Goal: Task Accomplishment & Management: Use online tool/utility

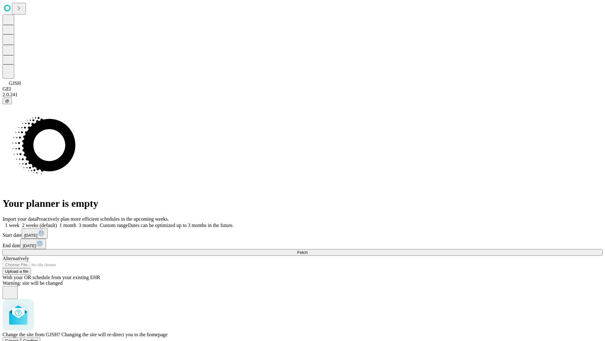
click at [38, 338] on span "Confirm" at bounding box center [30, 340] width 15 height 5
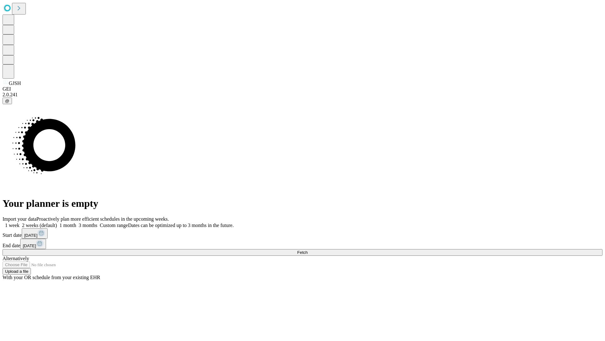
click at [76, 222] on label "1 month" at bounding box center [66, 224] width 19 height 5
click at [308, 250] on span "Fetch" at bounding box center [302, 252] width 10 height 5
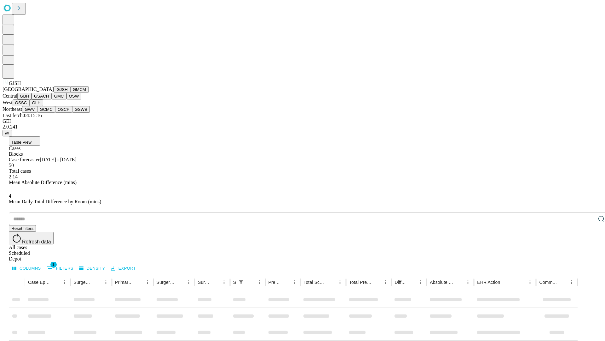
click at [70, 93] on button "GMCM" at bounding box center [79, 89] width 18 height 7
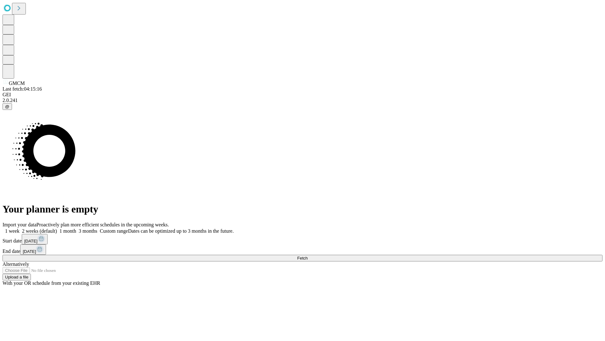
click at [76, 228] on label "1 month" at bounding box center [66, 230] width 19 height 5
click at [308, 255] on span "Fetch" at bounding box center [302, 257] width 10 height 5
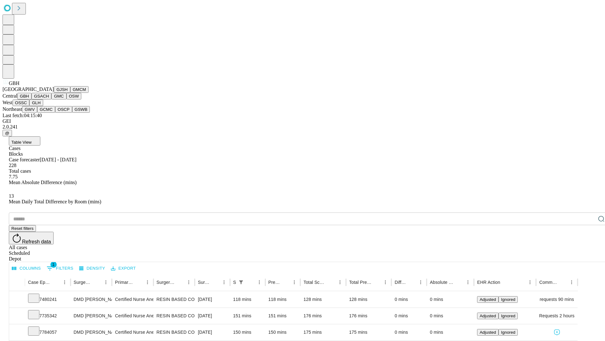
click at [49, 99] on button "GSACH" at bounding box center [42, 96] width 20 height 7
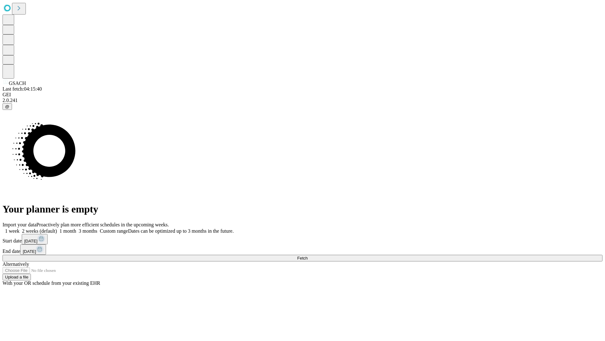
click at [76, 228] on label "1 month" at bounding box center [66, 230] width 19 height 5
click at [308, 255] on span "Fetch" at bounding box center [302, 257] width 10 height 5
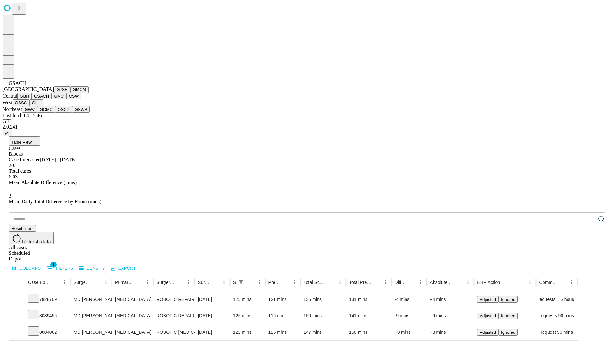
click at [51, 99] on button "GMC" at bounding box center [58, 96] width 15 height 7
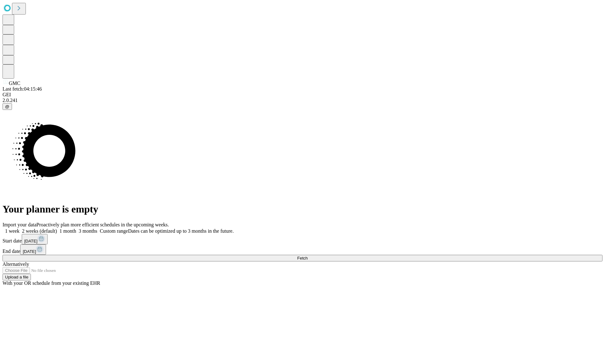
click at [76, 228] on label "1 month" at bounding box center [66, 230] width 19 height 5
click at [308, 255] on span "Fetch" at bounding box center [302, 257] width 10 height 5
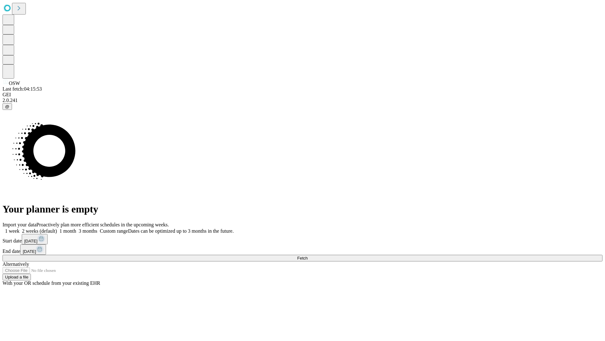
click at [308, 255] on span "Fetch" at bounding box center [302, 257] width 10 height 5
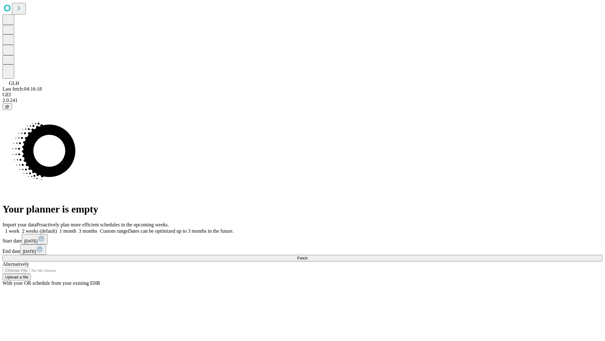
click at [76, 228] on label "1 month" at bounding box center [66, 230] width 19 height 5
click at [308, 255] on span "Fetch" at bounding box center [302, 257] width 10 height 5
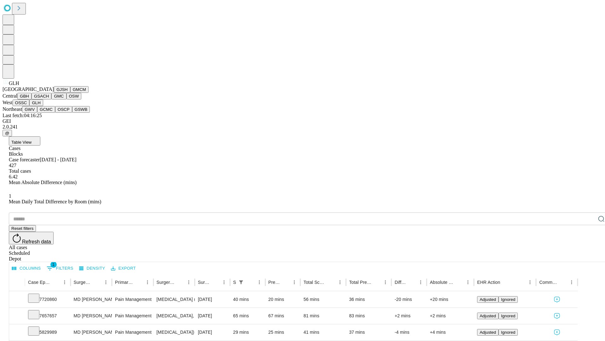
click at [37, 113] on button "GWV" at bounding box center [29, 109] width 15 height 7
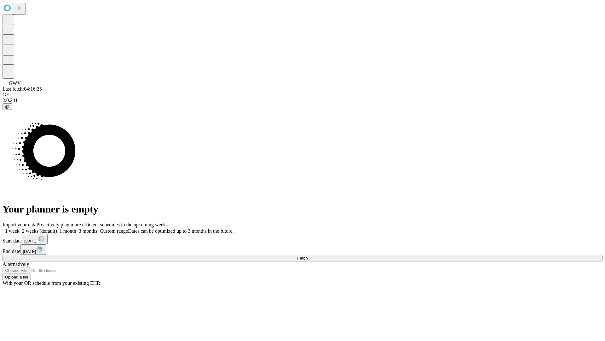
click at [76, 228] on label "1 month" at bounding box center [66, 230] width 19 height 5
click at [308, 255] on span "Fetch" at bounding box center [302, 257] width 10 height 5
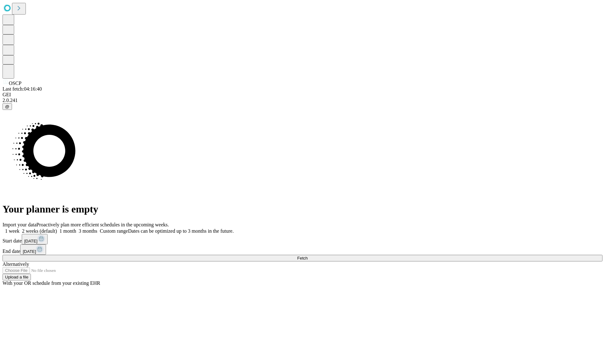
click at [308, 255] on span "Fetch" at bounding box center [302, 257] width 10 height 5
click at [76, 228] on label "1 month" at bounding box center [66, 230] width 19 height 5
click at [308, 255] on span "Fetch" at bounding box center [302, 257] width 10 height 5
